Goal: Task Accomplishment & Management: Use online tool/utility

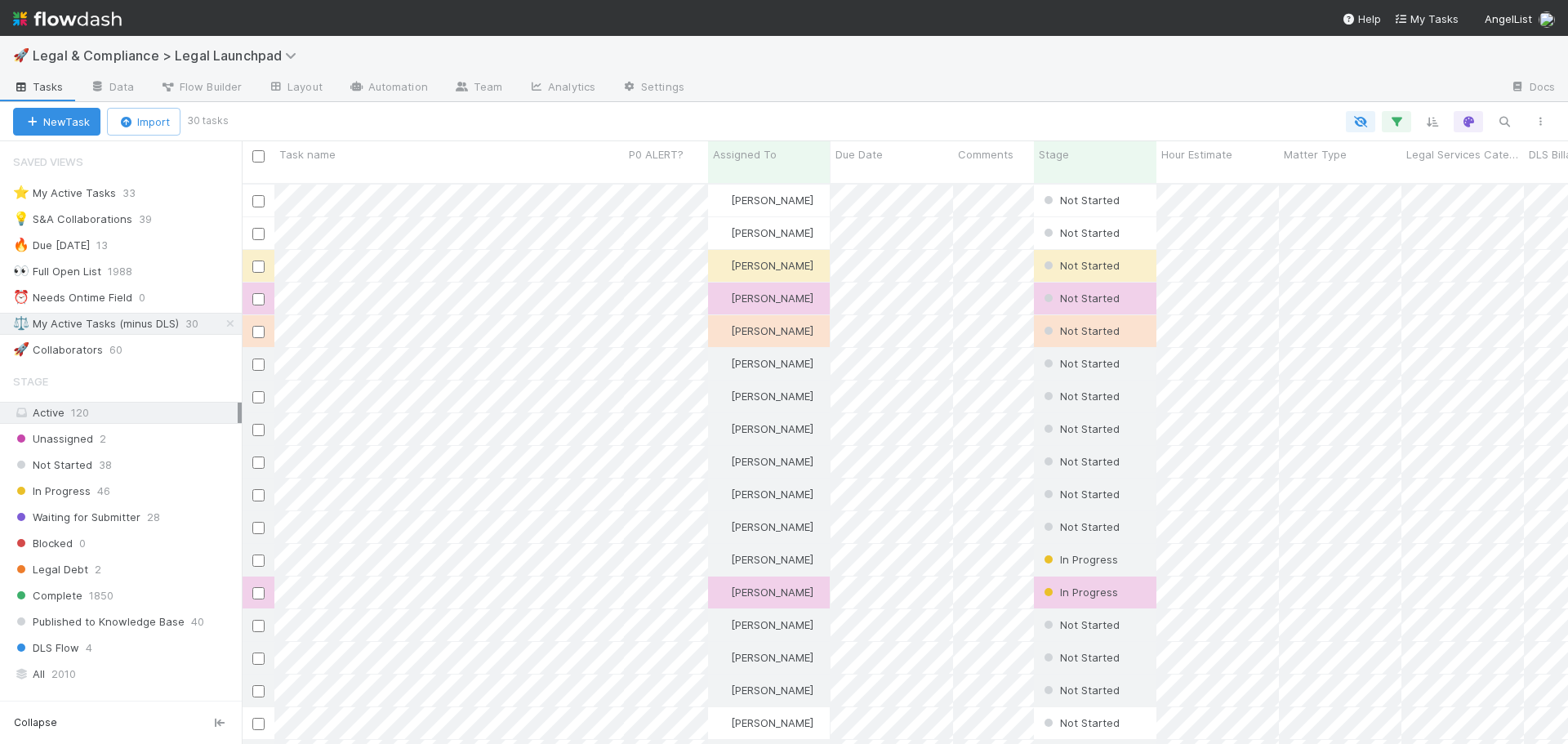
scroll to position [561, 1314]
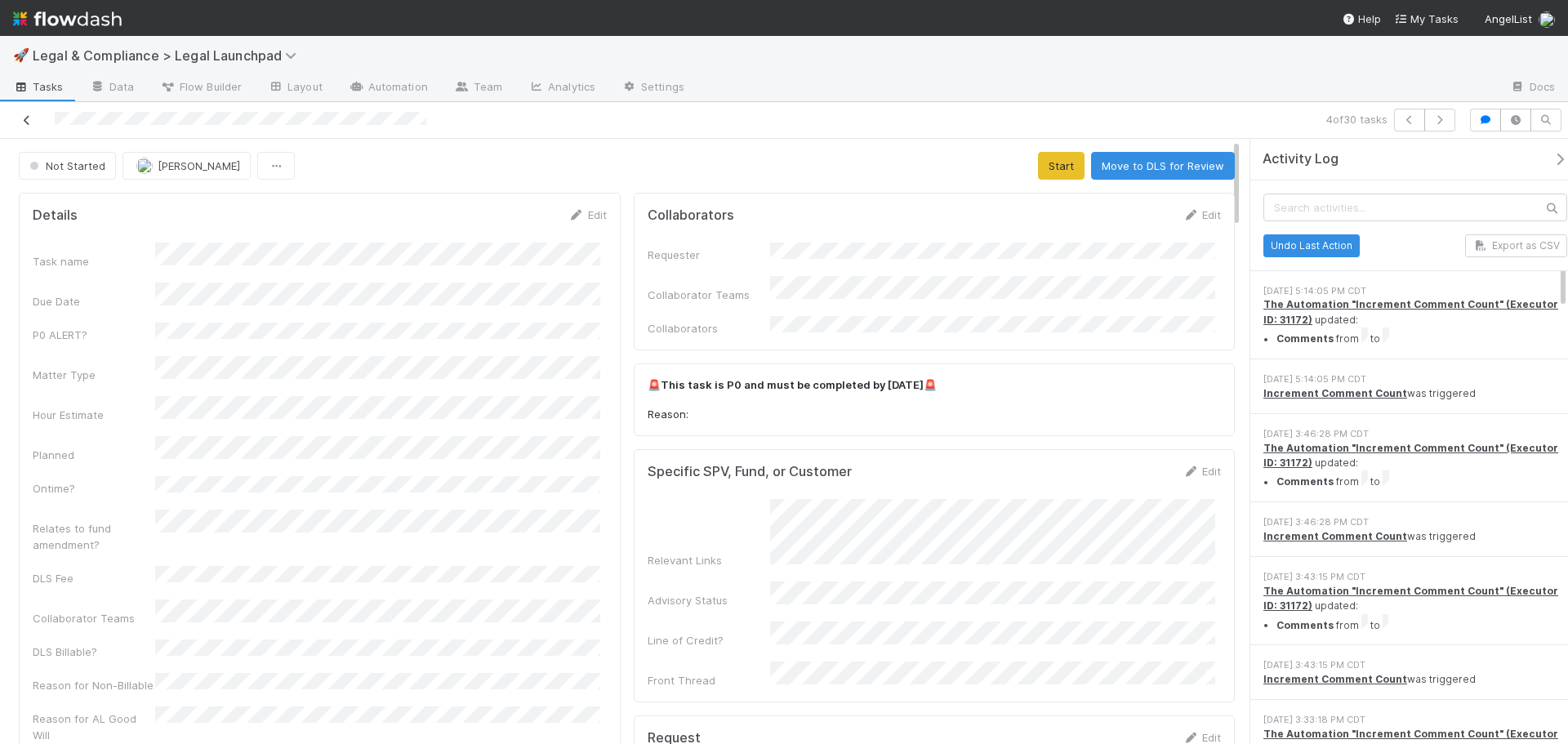
click at [23, 121] on icon at bounding box center [27, 120] width 17 height 10
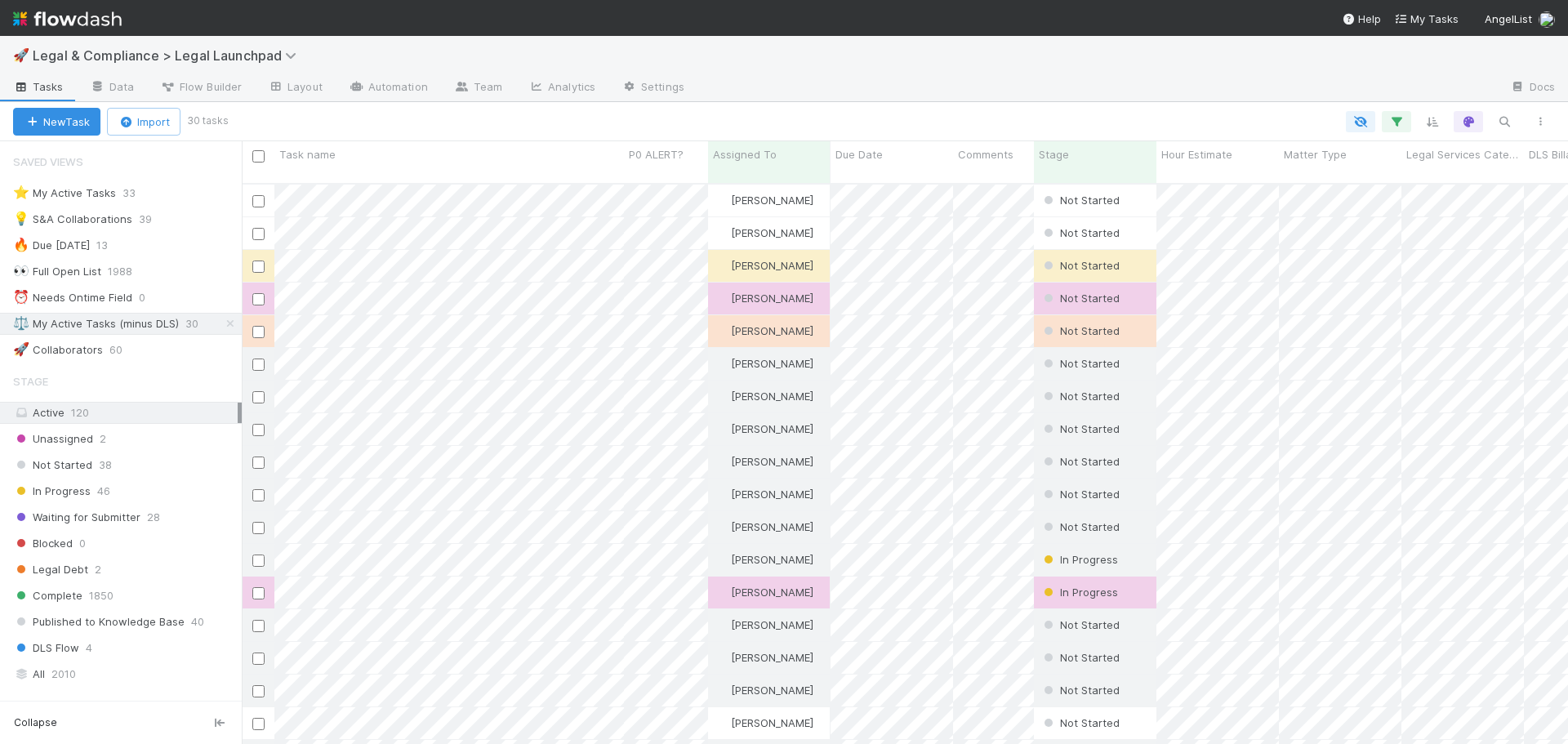
scroll to position [561, 1314]
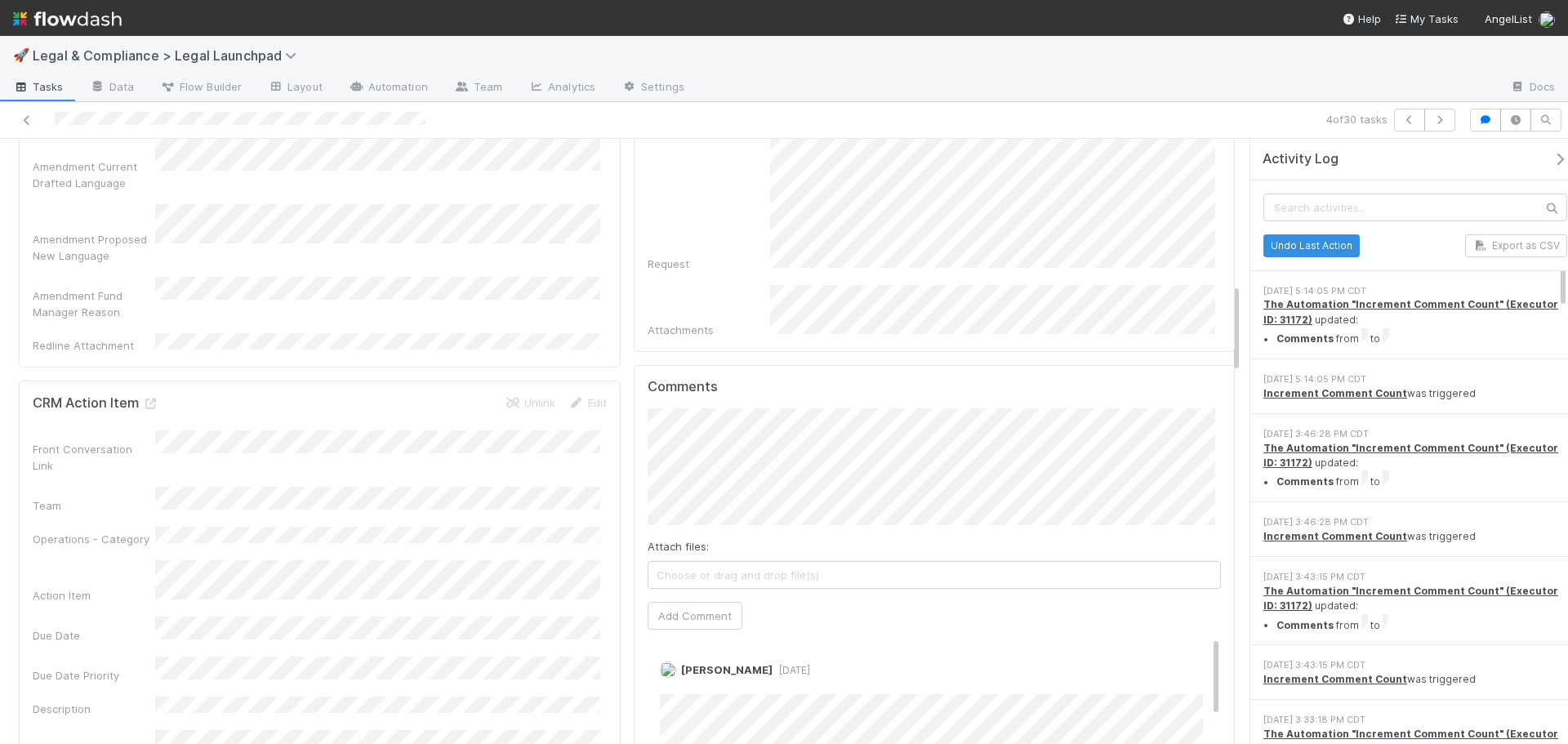
scroll to position [980, 0]
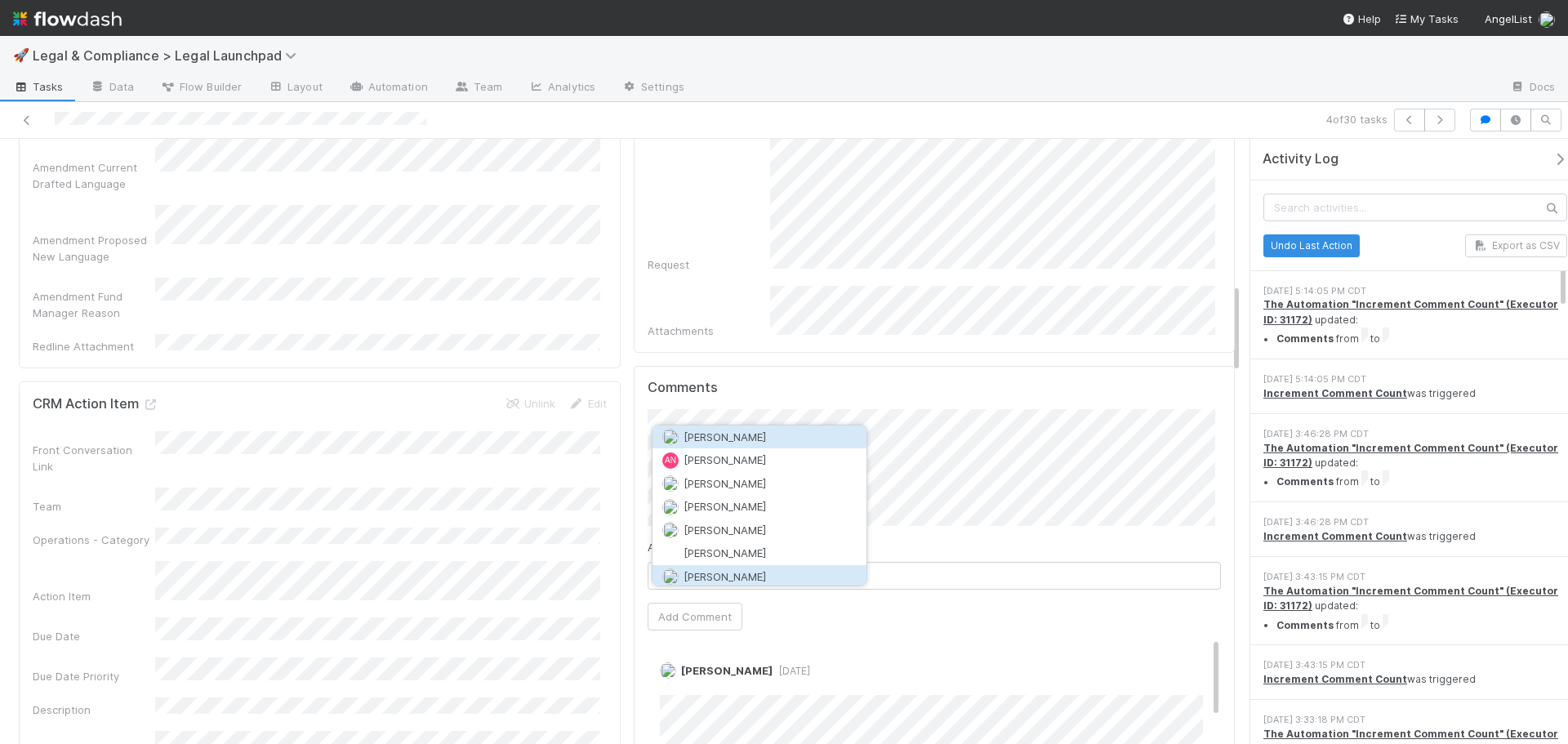
click at [763, 571] on button "[PERSON_NAME]" at bounding box center [760, 576] width 214 height 23
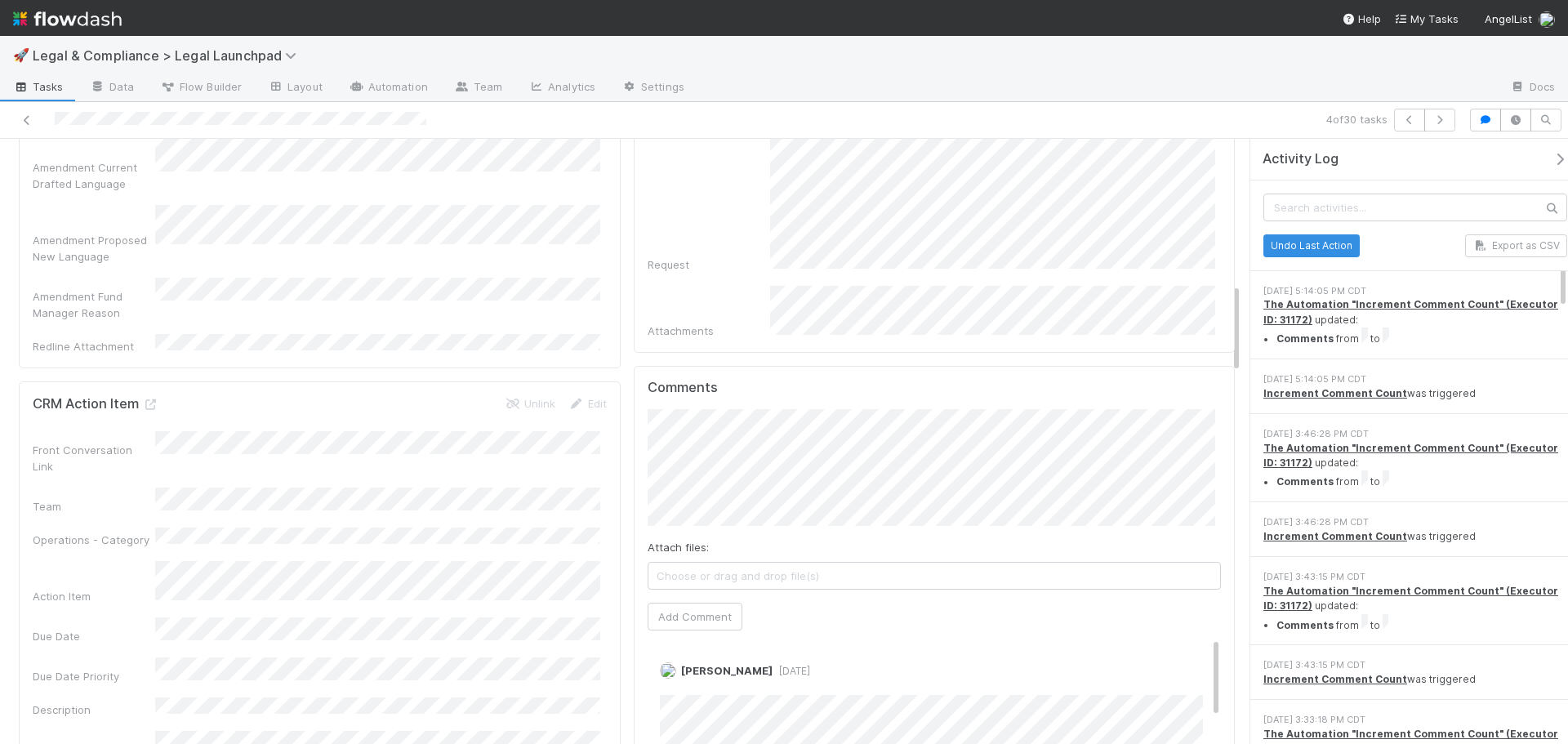
click at [859, 562] on span "Choose or drag and drop file(s)" at bounding box center [934, 575] width 573 height 26
click at [683, 602] on button "Add Comment" at bounding box center [695, 616] width 95 height 28
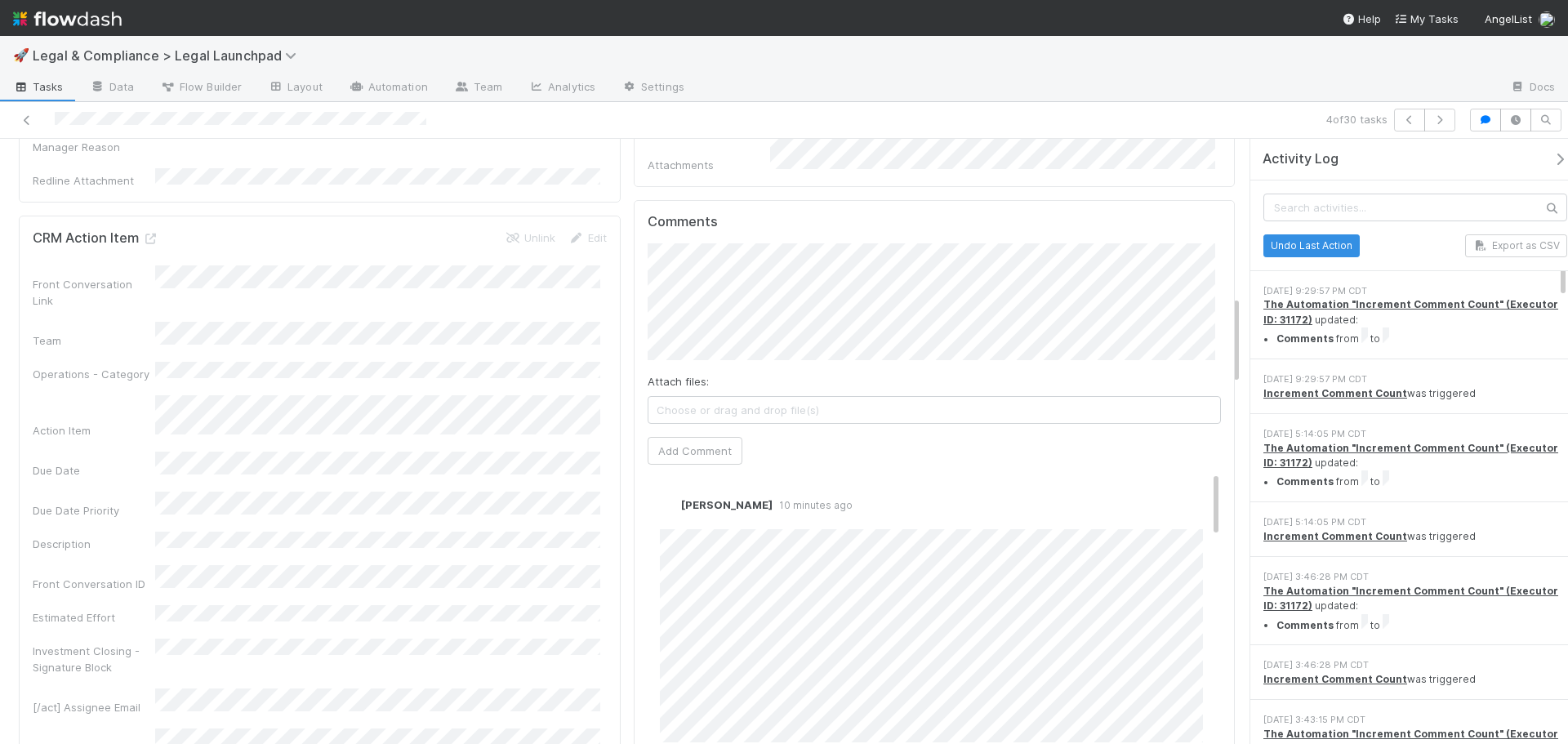
scroll to position [1062, 0]
